Goal: Transaction & Acquisition: Purchase product/service

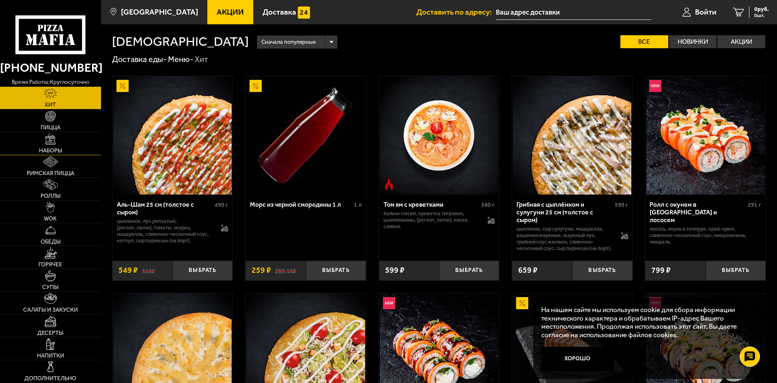
click at [62, 154] on link "Наборы" at bounding box center [50, 143] width 101 height 22
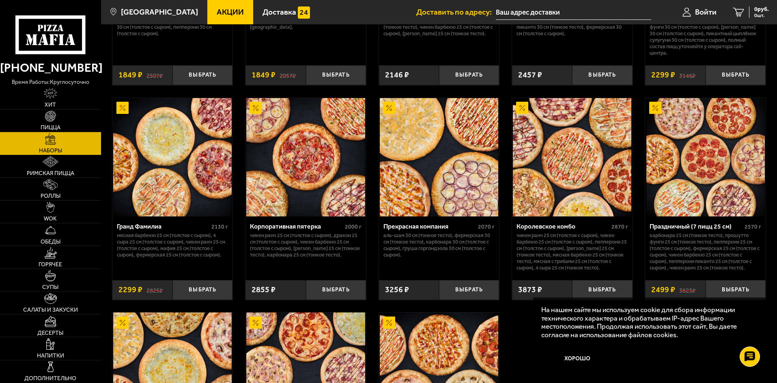
scroll to position [1014, 0]
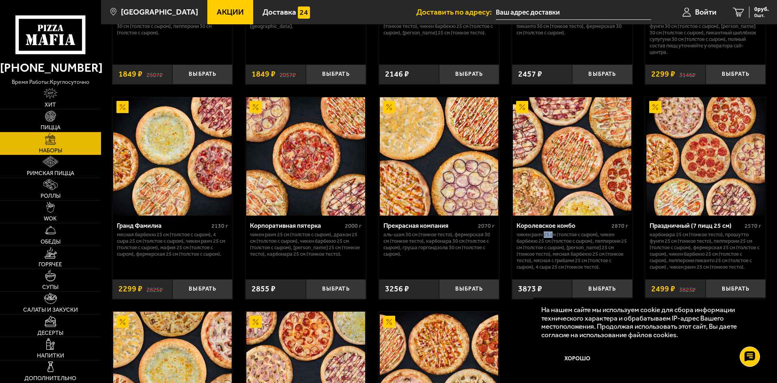
drag, startPoint x: 545, startPoint y: 239, endPoint x: 552, endPoint y: 237, distance: 7.5
click at [552, 237] on p "Чикен Ранч 25 см (толстое с сыром), Чикен Барбекю 25 см (толстое с сыром), Пепп…" at bounding box center [572, 251] width 112 height 39
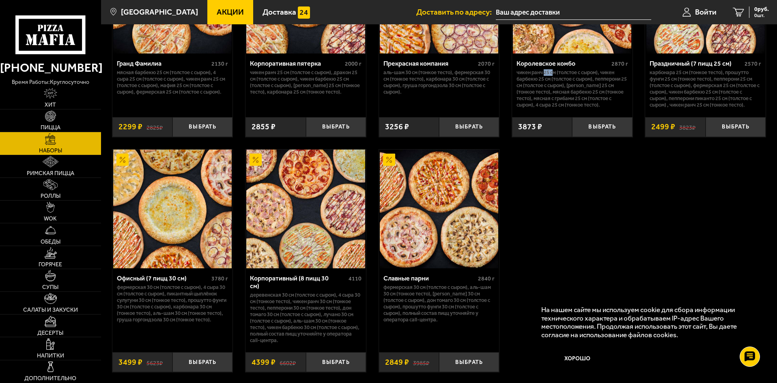
scroll to position [1217, 0]
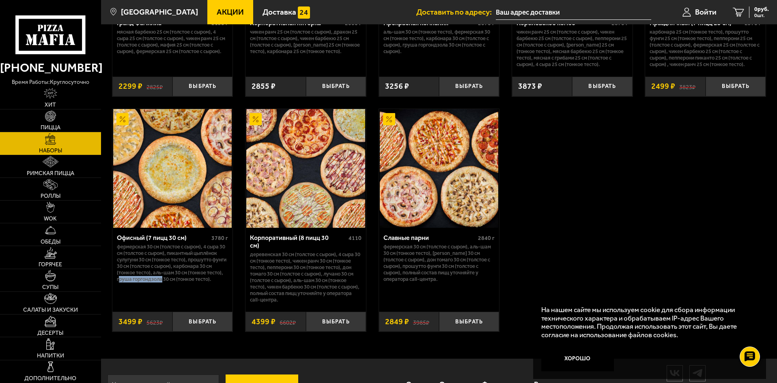
drag, startPoint x: 136, startPoint y: 284, endPoint x: 181, endPoint y: 285, distance: 45.0
click at [181, 283] on p "Фермерская 30 см (толстое с сыром), 4 сыра 30 см (толстое с сыром), Пикантный ц…" at bounding box center [173, 263] width 112 height 39
click at [202, 283] on p "Фермерская 30 см (толстое с сыром), 4 сыра 30 см (толстое с сыром), Пикантный ц…" at bounding box center [173, 263] width 112 height 39
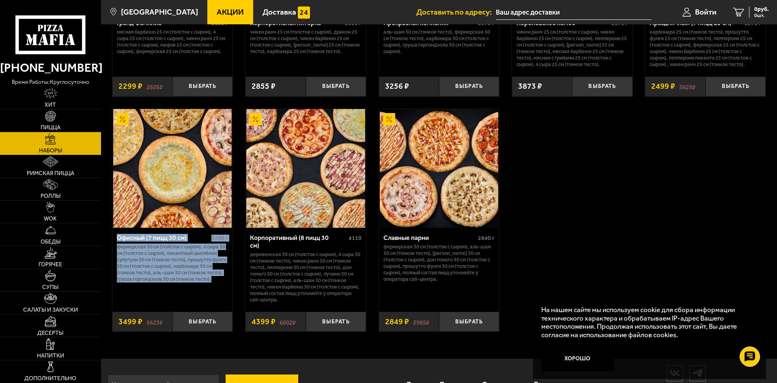
drag, startPoint x: 138, startPoint y: 290, endPoint x: 118, endPoint y: 245, distance: 48.5
click at [118, 245] on div "Офисный (7 пицц 30 см) 3780 г Фермерская 30 см (толстое с сыром), 4 сыра 30 см …" at bounding box center [172, 267] width 120 height 78
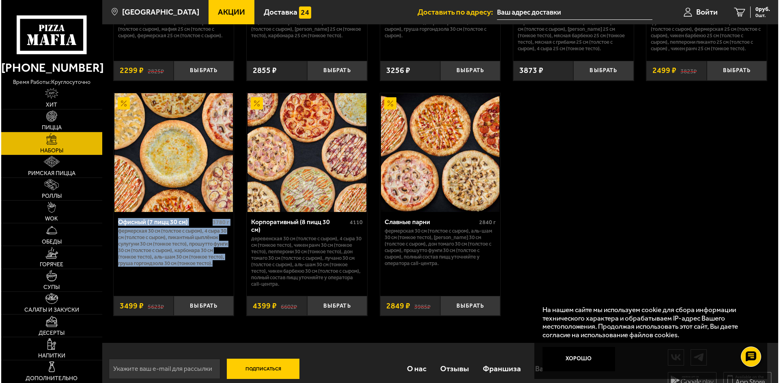
scroll to position [1241, 0]
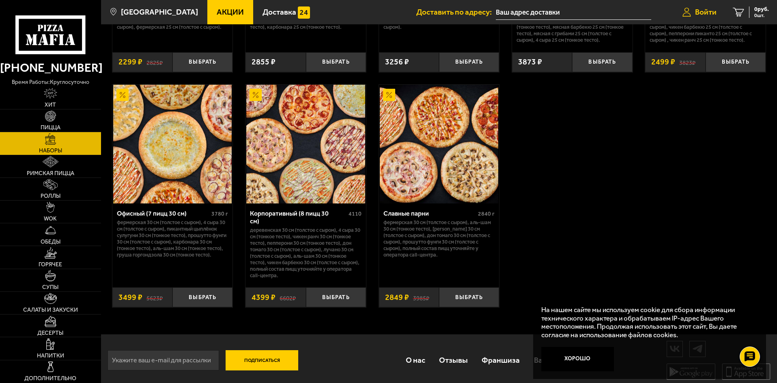
click at [715, 12] on span "Войти" at bounding box center [706, 12] width 22 height 8
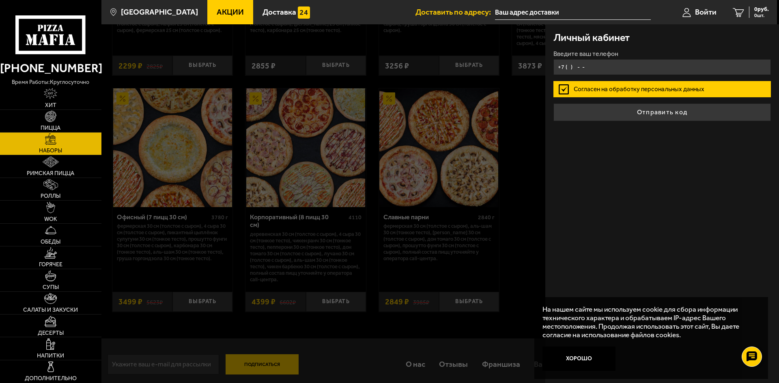
click at [632, 65] on input "+7 ( ) - -" at bounding box center [661, 67] width 217 height 16
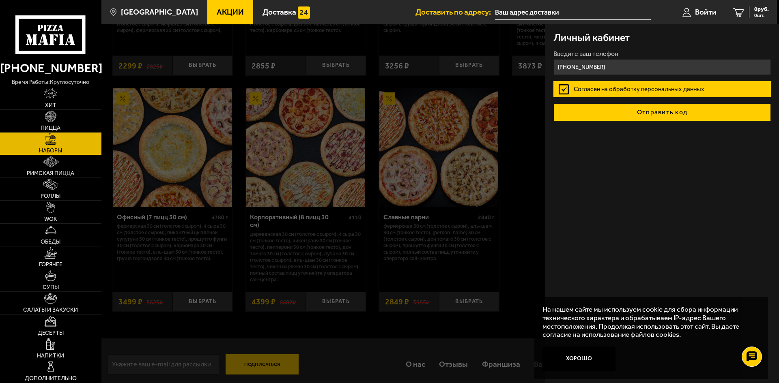
type input "[PHONE_NUMBER]"
click at [685, 108] on button "Отправить код" at bounding box center [661, 112] width 217 height 18
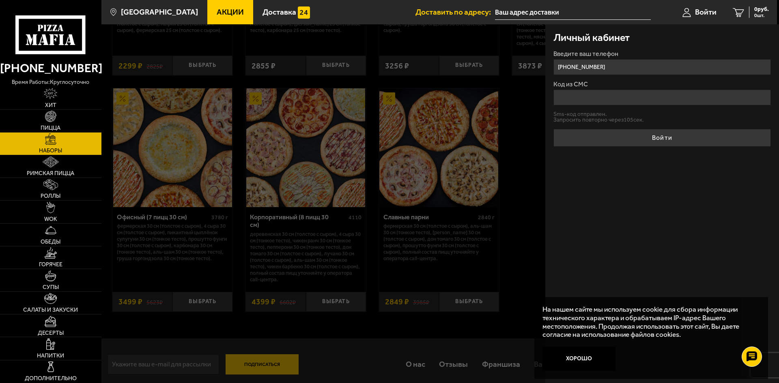
drag, startPoint x: 587, startPoint y: 100, endPoint x: 706, endPoint y: 92, distance: 119.2
click at [587, 100] on input "Код из СМС" at bounding box center [661, 98] width 217 height 16
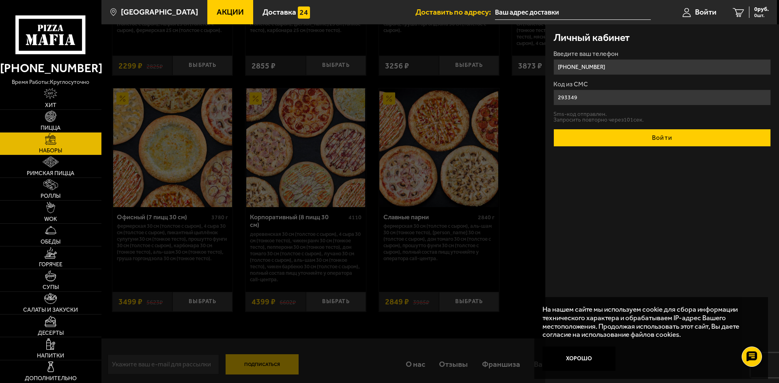
type input "293349"
click at [686, 142] on button "Войти" at bounding box center [661, 138] width 217 height 18
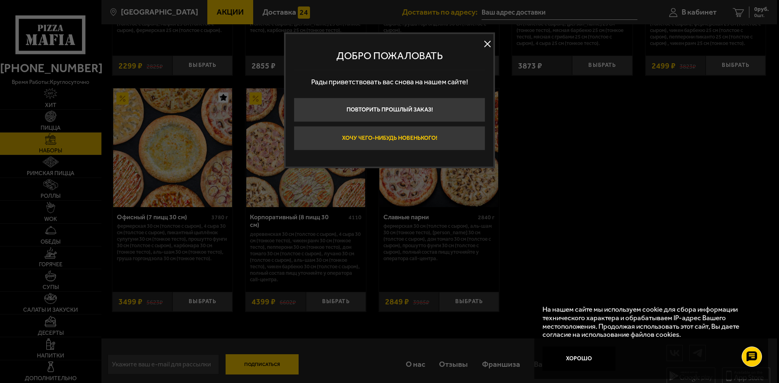
click at [413, 137] on button "Хочу чего-нибудь новенького!" at bounding box center [389, 138] width 191 height 24
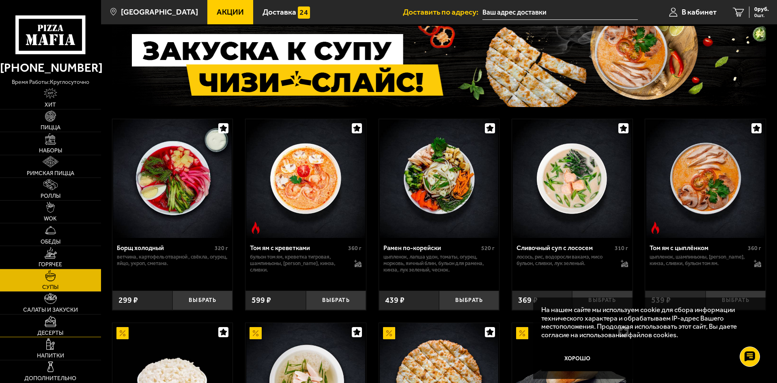
scroll to position [81, 0]
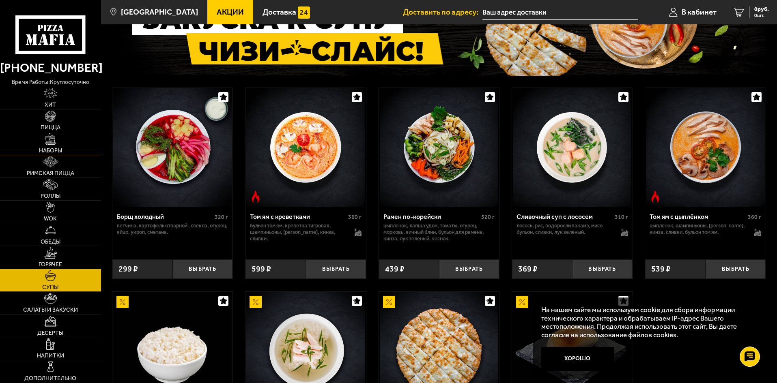
drag, startPoint x: 45, startPoint y: 144, endPoint x: 78, endPoint y: 146, distance: 33.3
click at [45, 144] on link "Наборы" at bounding box center [50, 143] width 101 height 22
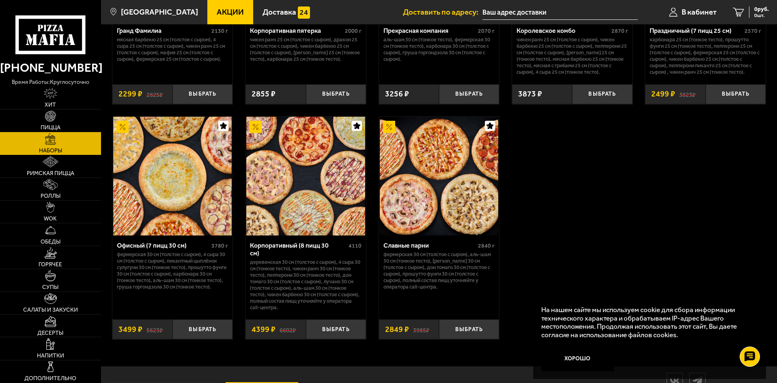
scroll to position [1241, 0]
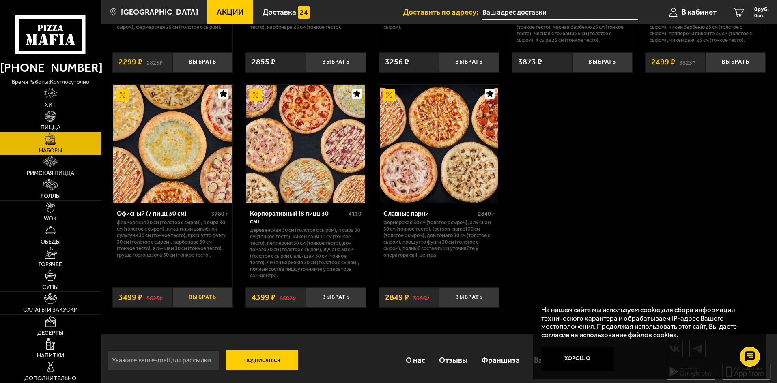
click at [201, 297] on button "Выбрать" at bounding box center [202, 298] width 60 height 20
click at [59, 353] on span "Напитки" at bounding box center [50, 356] width 27 height 6
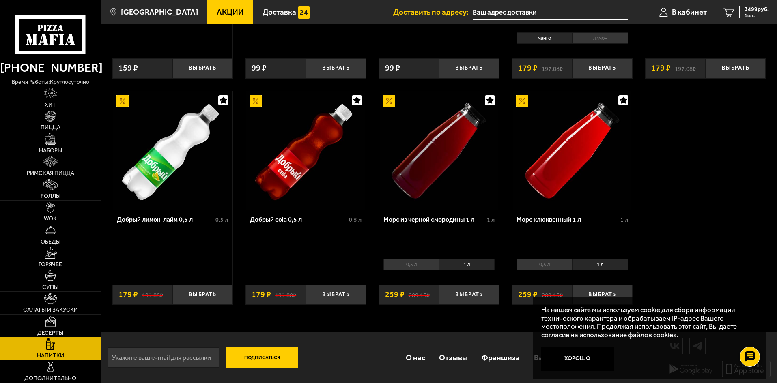
scroll to position [419, 0]
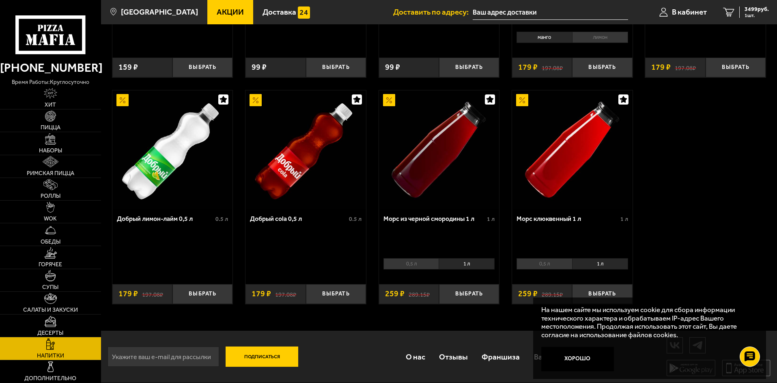
click at [472, 266] on li "1 л" at bounding box center [467, 263] width 56 height 11
click at [760, 6] on span "3499 руб." at bounding box center [756, 9] width 24 height 6
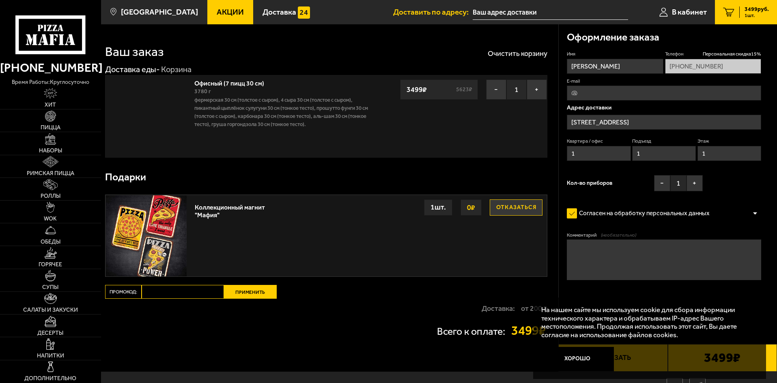
type input "[STREET_ADDRESS]"
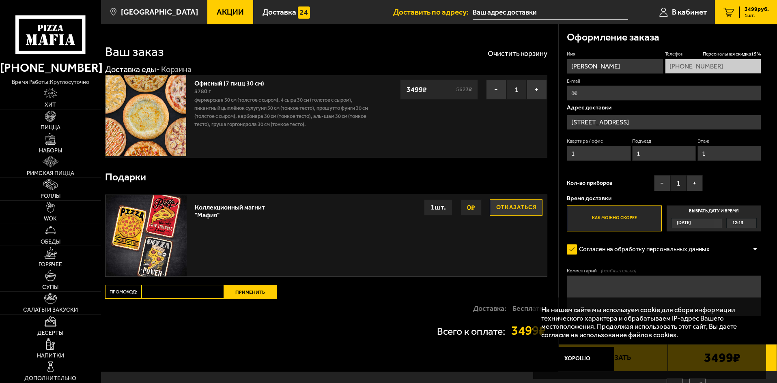
click at [726, 181] on div "Имя [PERSON_NAME] Телефон Персональная скидка 15 % [PHONE_NUMBER] E-mail Адрес …" at bounding box center [664, 141] width 194 height 181
click at [737, 226] on span "12:15" at bounding box center [737, 223] width 11 height 9
click at [0, 0] on input "Выбрать дату и время [DATE] 12:15" at bounding box center [0, 0] width 0 height 0
click at [738, 222] on span "12:15" at bounding box center [737, 223] width 11 height 9
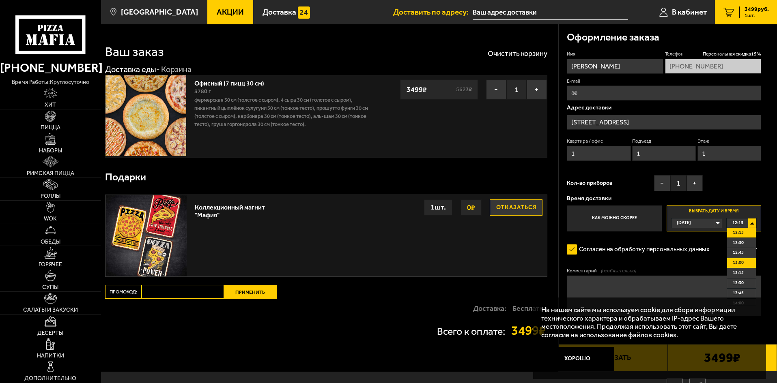
click at [744, 265] on li "13:00" at bounding box center [741, 263] width 29 height 10
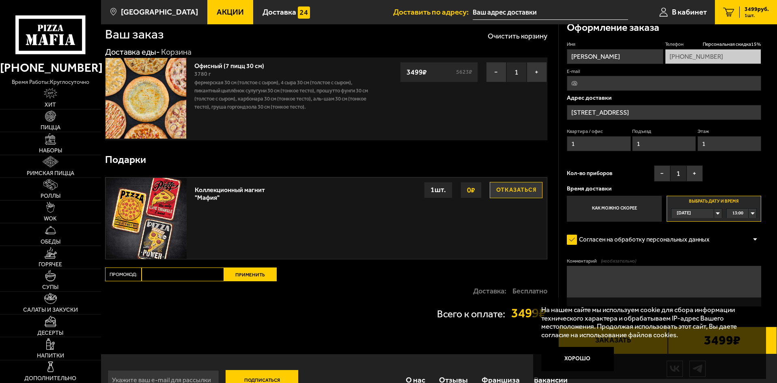
scroll to position [41, 0]
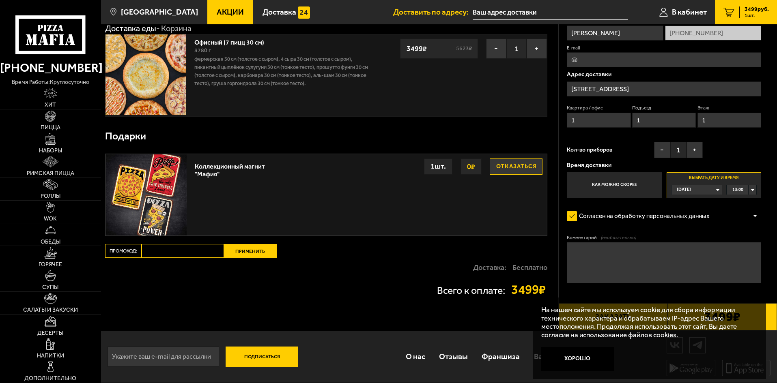
click at [449, 275] on div "Доставка: Бесплатно" at bounding box center [326, 267] width 442 height 19
click at [583, 359] on button "Хорошо" at bounding box center [577, 359] width 73 height 24
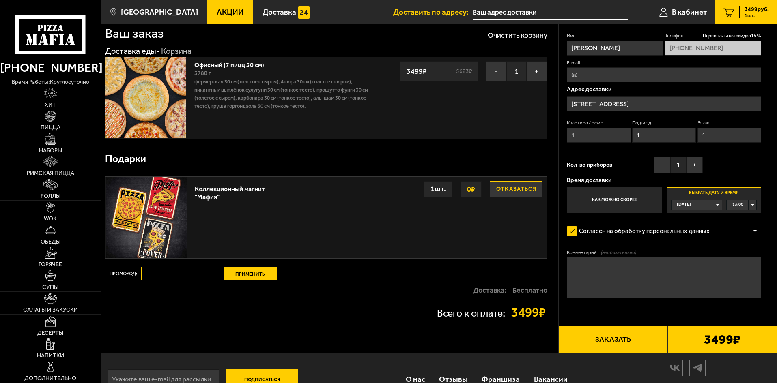
scroll to position [0, 0]
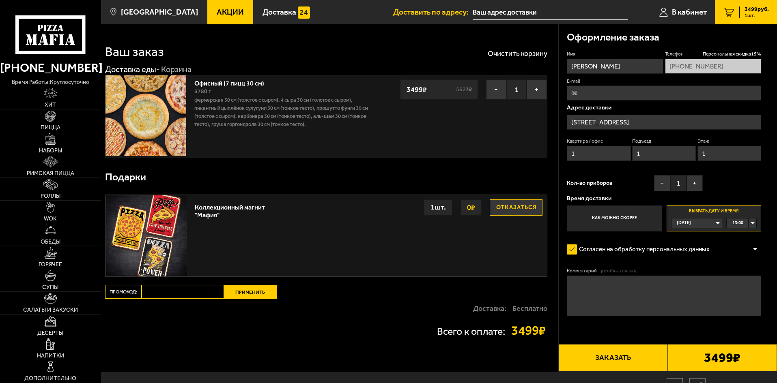
click at [656, 126] on input "[STREET_ADDRESS]" at bounding box center [664, 122] width 194 height 15
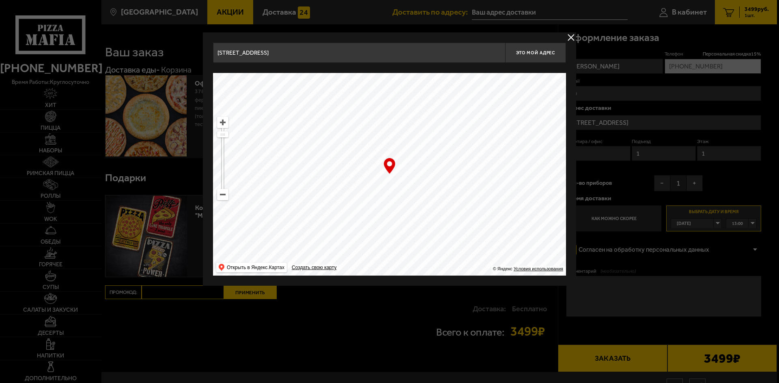
click at [467, 56] on input "[STREET_ADDRESS]" at bounding box center [359, 53] width 292 height 20
drag, startPoint x: 447, startPoint y: 50, endPoint x: 159, endPoint y: 63, distance: 289.2
click at [109, 63] on main "[GEOGRAPHIC_DATA] Все Акции Доставка Личный кабинет Акции Доставка Доставить по…" at bounding box center [439, 212] width 676 height 424
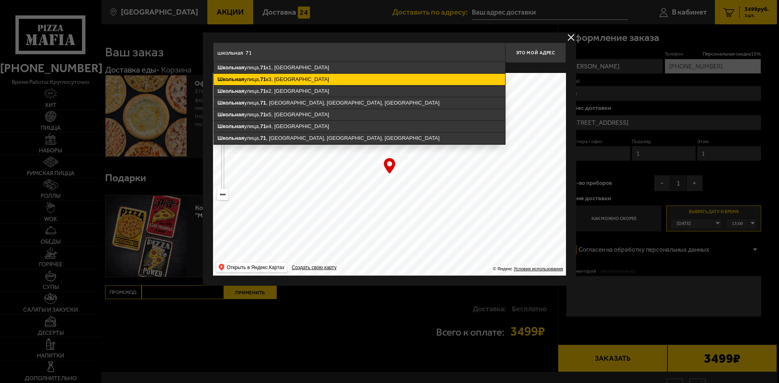
click at [265, 81] on ymaps "71" at bounding box center [263, 79] width 6 height 6
type input "[STREET_ADDRESS]"
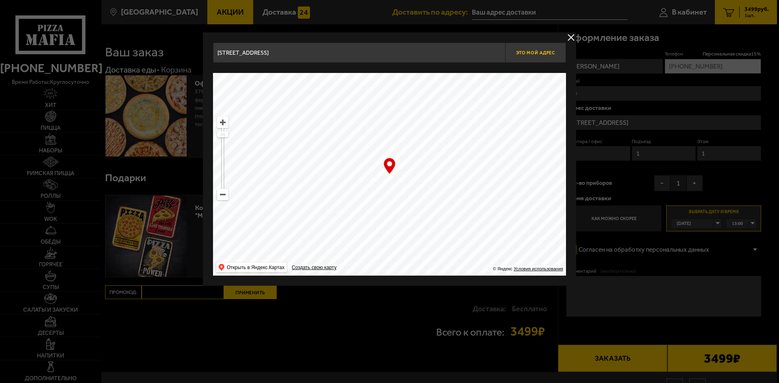
click at [529, 56] on button "Это мой адрес" at bounding box center [535, 53] width 61 height 20
type input "[STREET_ADDRESS]"
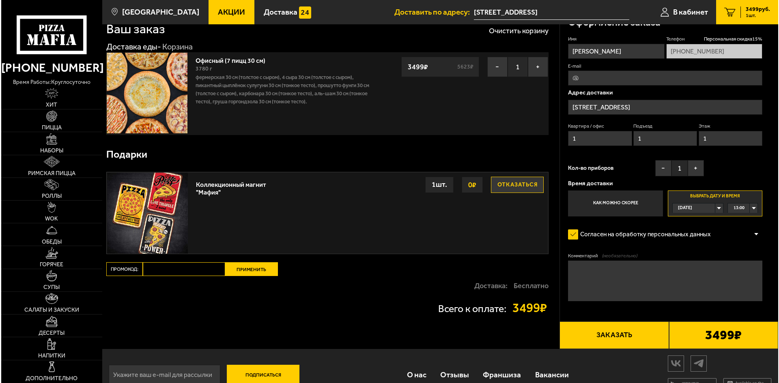
scroll to position [41, 0]
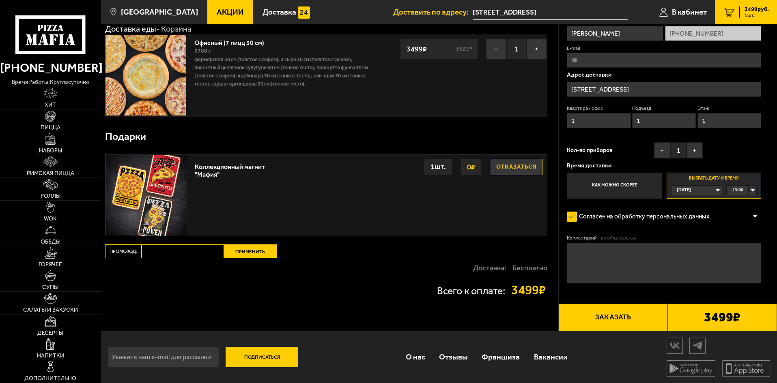
click at [636, 323] on button "Заказать" at bounding box center [612, 318] width 109 height 28
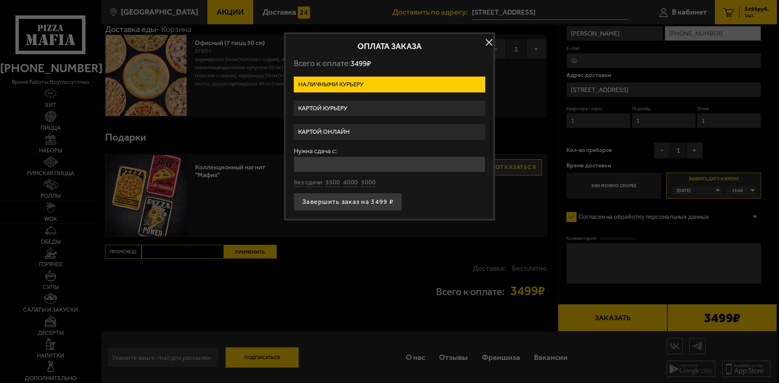
click at [332, 110] on label "Картой курьеру" at bounding box center [389, 109] width 191 height 16
click at [0, 0] on input "Картой курьеру" at bounding box center [0, 0] width 0 height 0
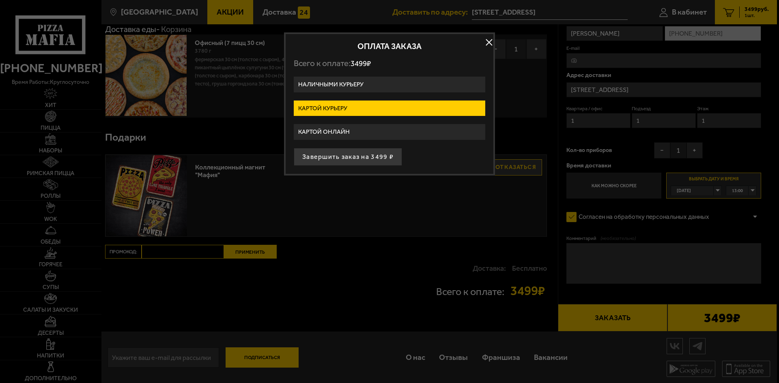
drag, startPoint x: 355, startPoint y: 160, endPoint x: 397, endPoint y: 160, distance: 42.2
click at [355, 159] on button "Завершить заказ на 3499 ₽" at bounding box center [348, 157] width 108 height 18
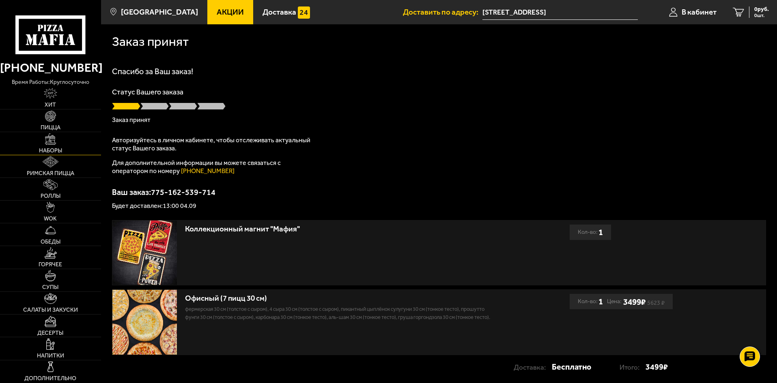
click at [41, 144] on link "Наборы" at bounding box center [50, 143] width 101 height 22
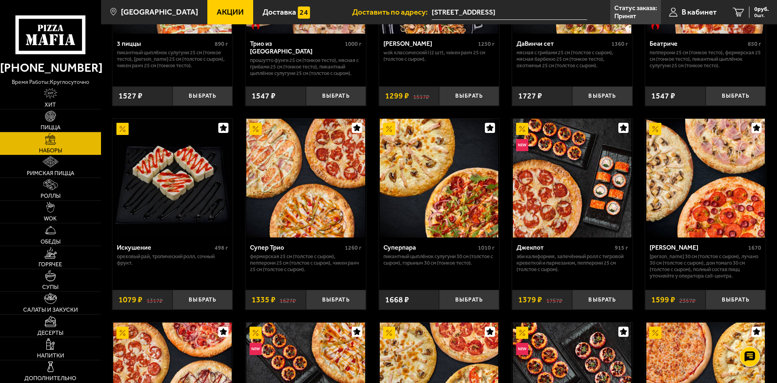
scroll to position [325, 0]
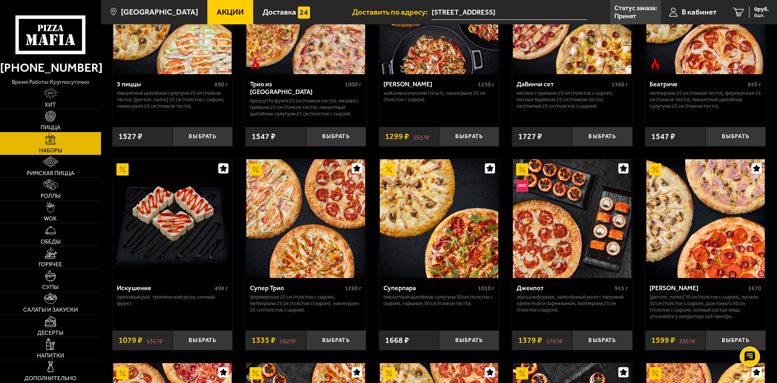
click at [332, 278] on img at bounding box center [305, 218] width 118 height 118
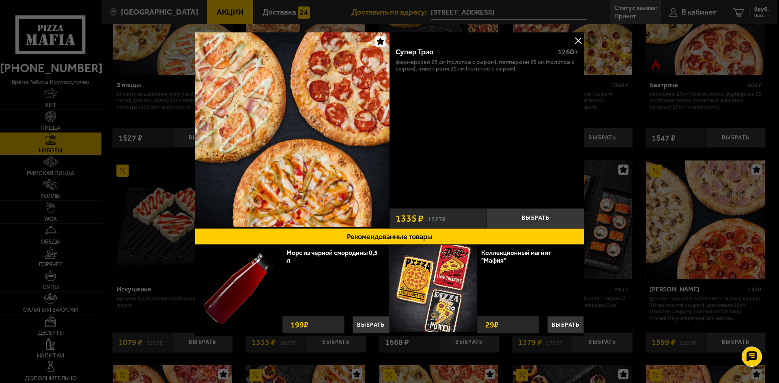
click at [576, 42] on button at bounding box center [578, 40] width 12 height 12
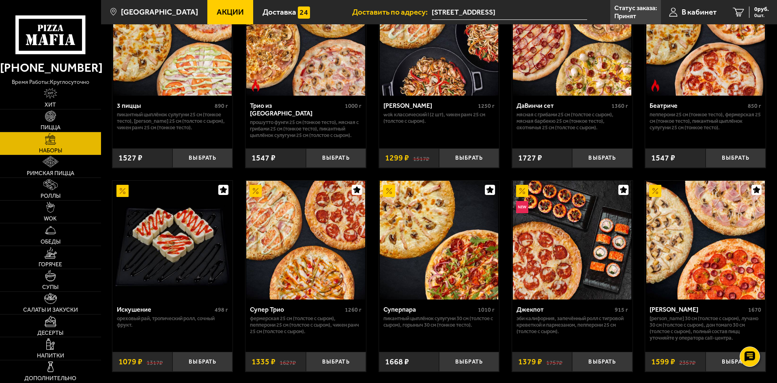
scroll to position [406, 0]
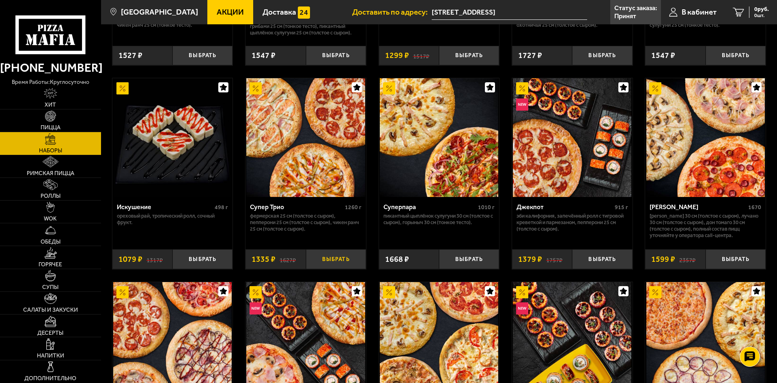
click at [335, 265] on button "Выбрать" at bounding box center [336, 260] width 60 height 20
click at [751, 8] on span "1335 руб." at bounding box center [756, 9] width 24 height 6
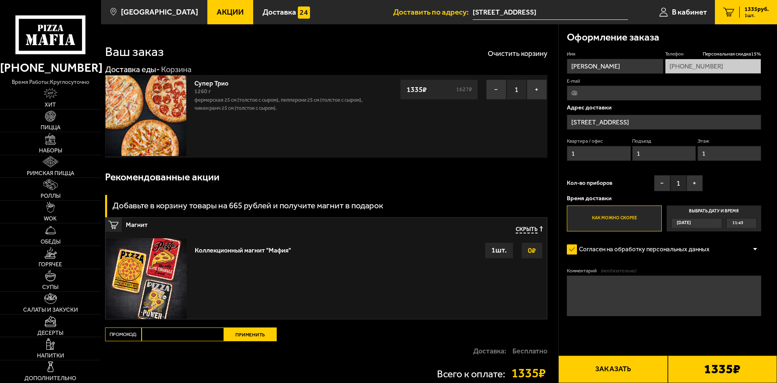
click at [690, 223] on span "[DATE]" at bounding box center [684, 223] width 14 height 9
click at [0, 0] on input "Выбрать дату и время [DATE] 11:45" at bounding box center [0, 0] width 0 height 0
click at [712, 224] on div "[DATE]" at bounding box center [692, 223] width 43 height 9
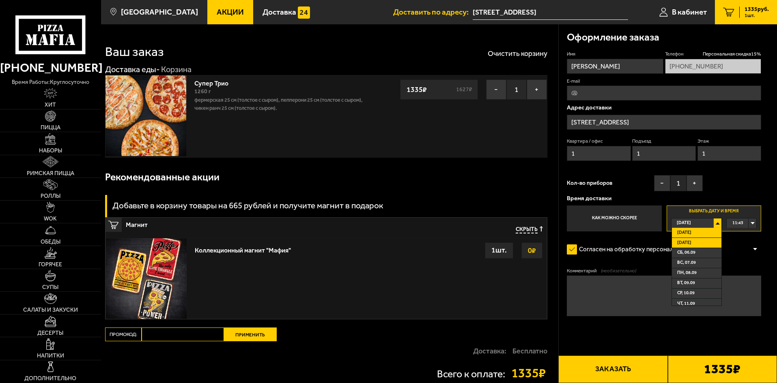
click at [706, 245] on li "[DATE]" at bounding box center [696, 243] width 49 height 10
click at [751, 225] on div "00:00" at bounding box center [742, 223] width 30 height 9
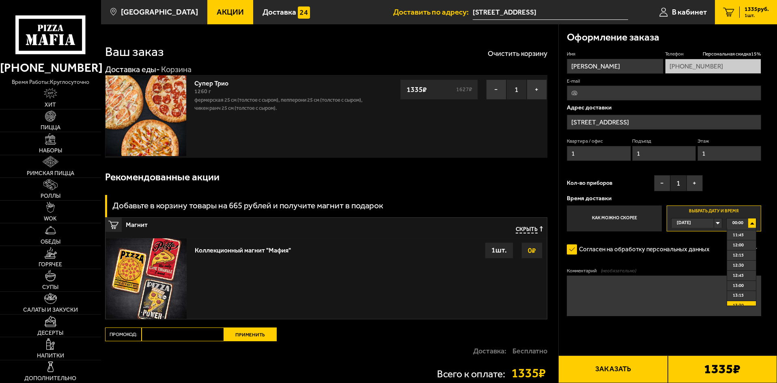
scroll to position [487, 0]
click at [742, 274] on span "13:00" at bounding box center [738, 271] width 11 height 9
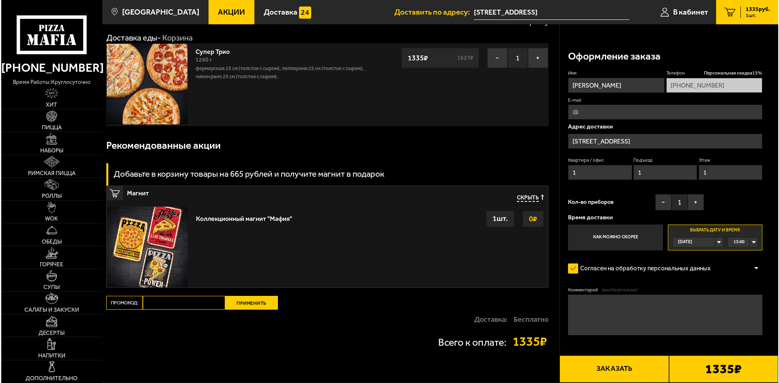
scroll to position [81, 0]
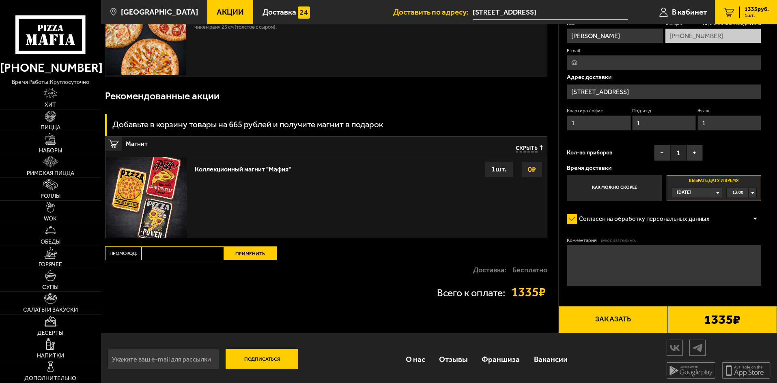
click at [607, 327] on button "Заказать" at bounding box center [612, 320] width 109 height 28
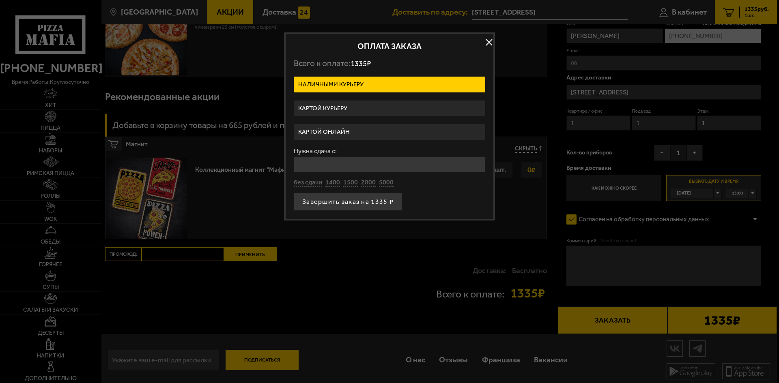
click at [333, 130] on label "Картой онлайн" at bounding box center [389, 132] width 191 height 16
click at [0, 0] on input "Картой онлайн" at bounding box center [0, 0] width 0 height 0
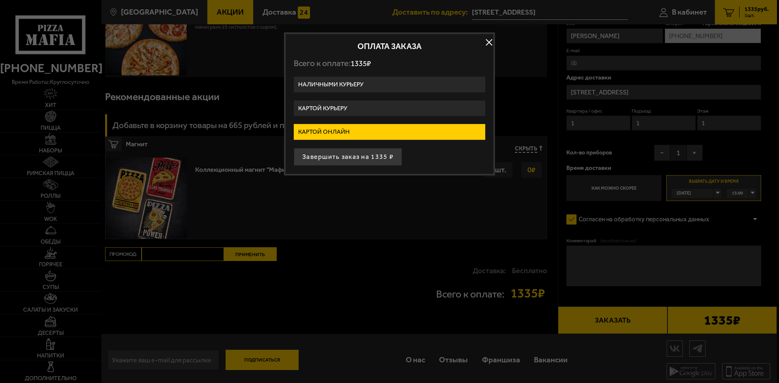
click at [331, 107] on label "Картой курьеру" at bounding box center [389, 109] width 191 height 16
click at [0, 0] on input "Картой курьеру" at bounding box center [0, 0] width 0 height 0
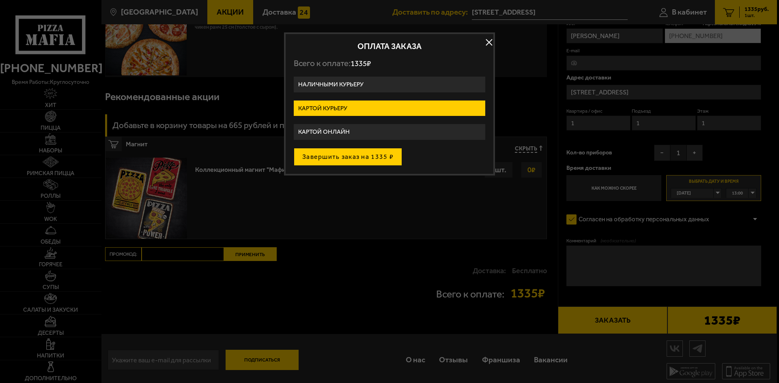
click at [372, 158] on button "Завершить заказ на 1335 ₽" at bounding box center [348, 157] width 108 height 18
